Goal: Use online tool/utility: Utilize a website feature to perform a specific function

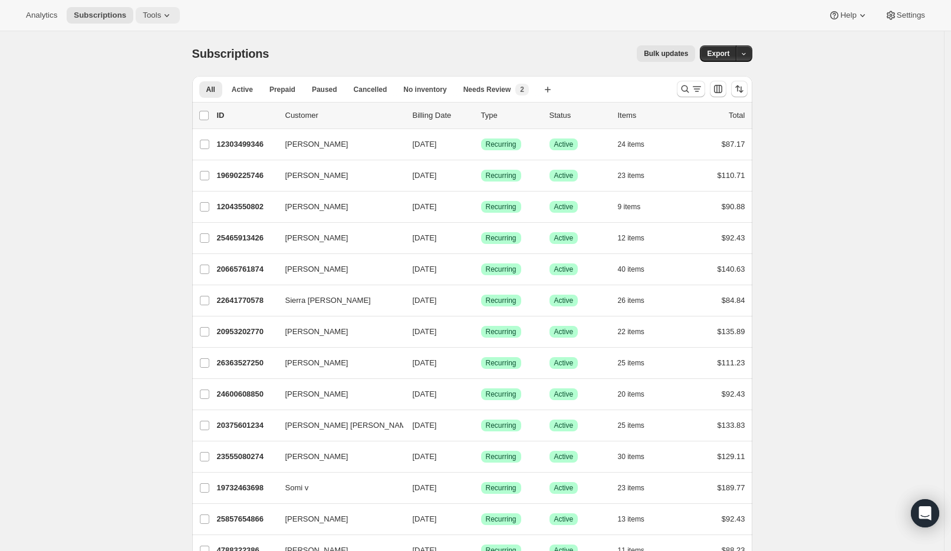
click at [153, 12] on span "Tools" at bounding box center [152, 15] width 18 height 9
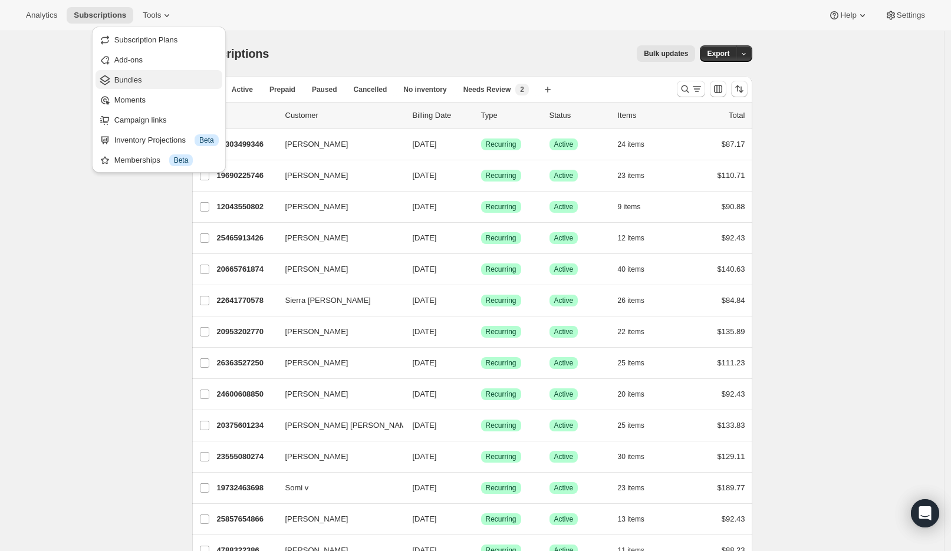
click at [147, 87] on button "Bundles" at bounding box center [158, 79] width 127 height 19
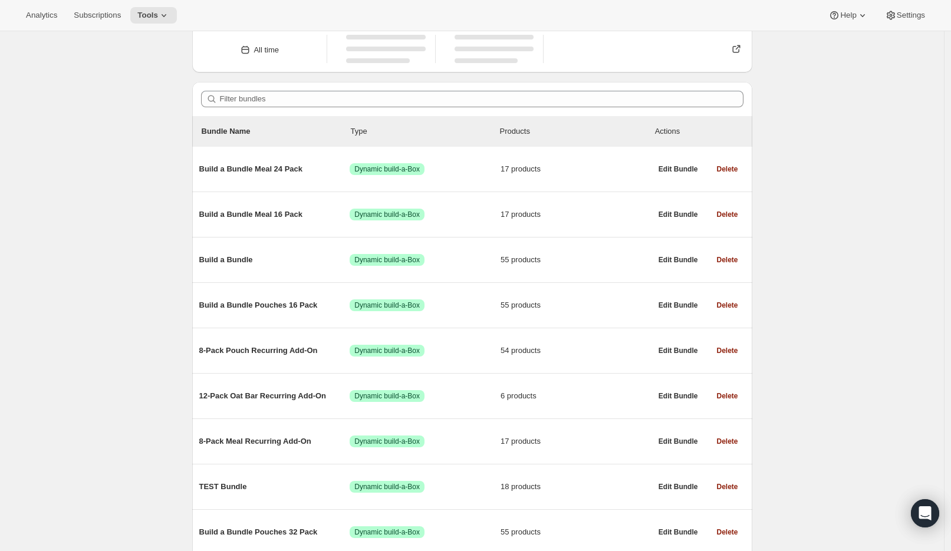
scroll to position [51, 0]
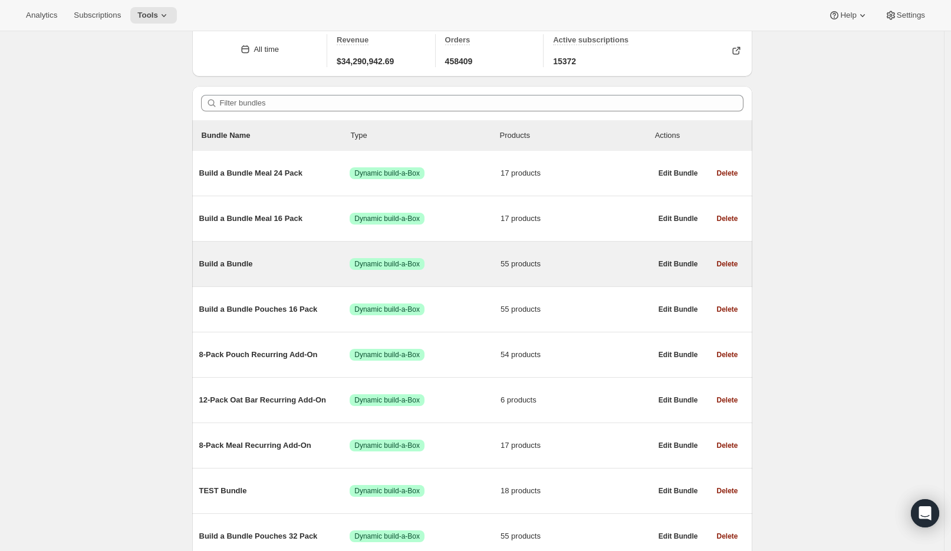
click at [216, 261] on span "Build a Bundle" at bounding box center [274, 264] width 151 height 12
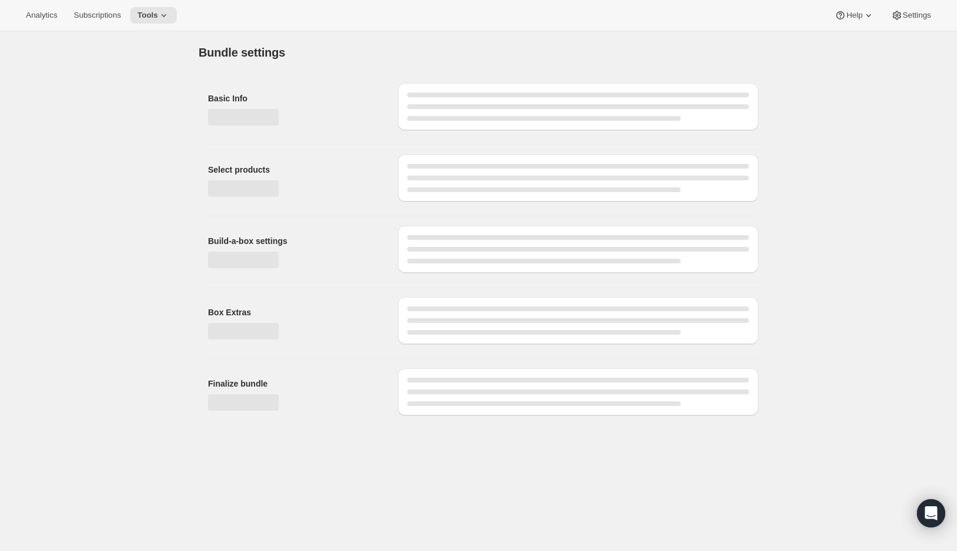
type input "Build a Bundle"
checkbox input "true"
